Goal: Information Seeking & Learning: Learn about a topic

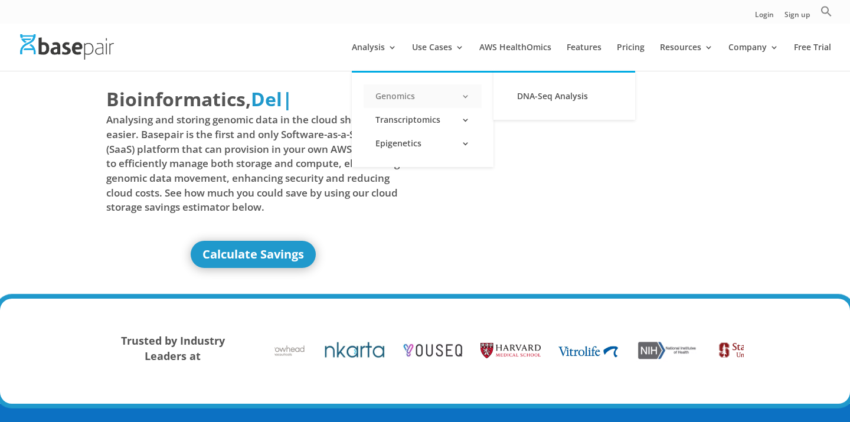
click at [393, 98] on link "Genomics" at bounding box center [422, 96] width 118 height 24
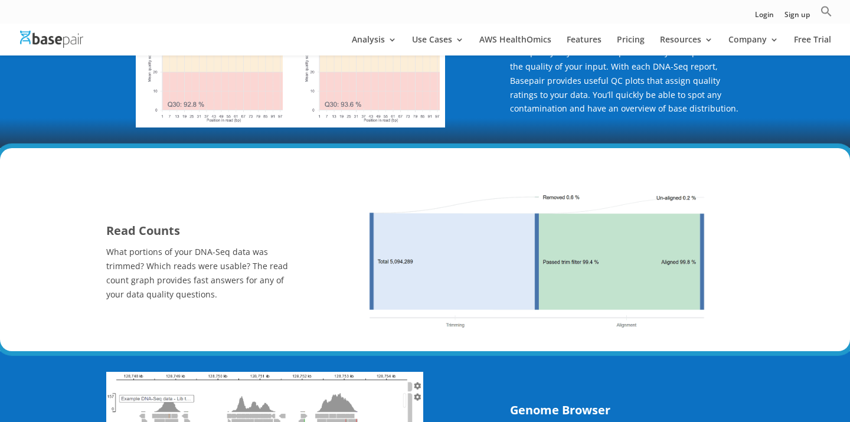
scroll to position [471, 0]
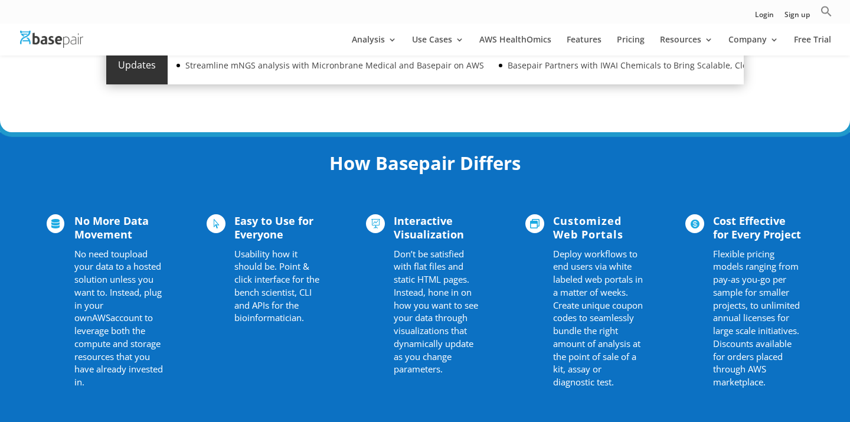
scroll to position [691, 0]
